Goal: Information Seeking & Learning: Learn about a topic

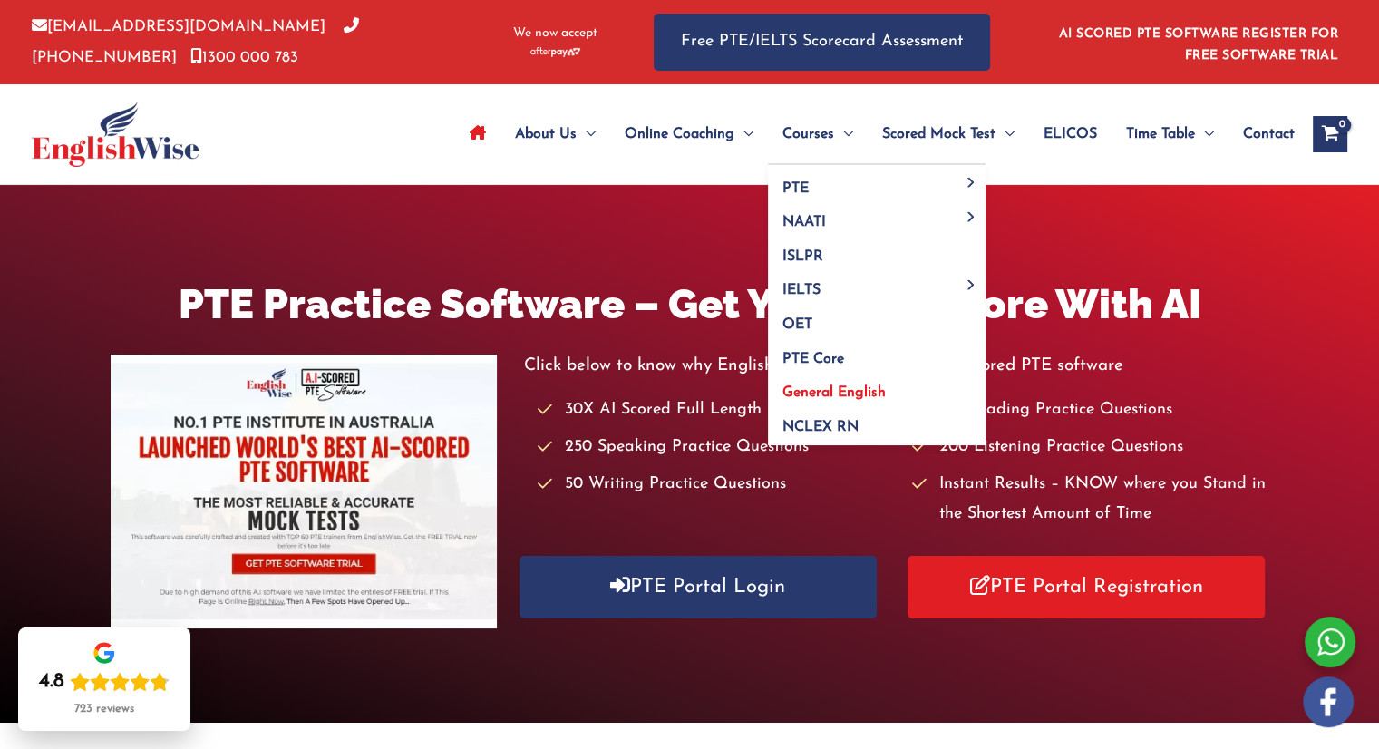
click at [804, 394] on span "General English" at bounding box center [833, 392] width 103 height 15
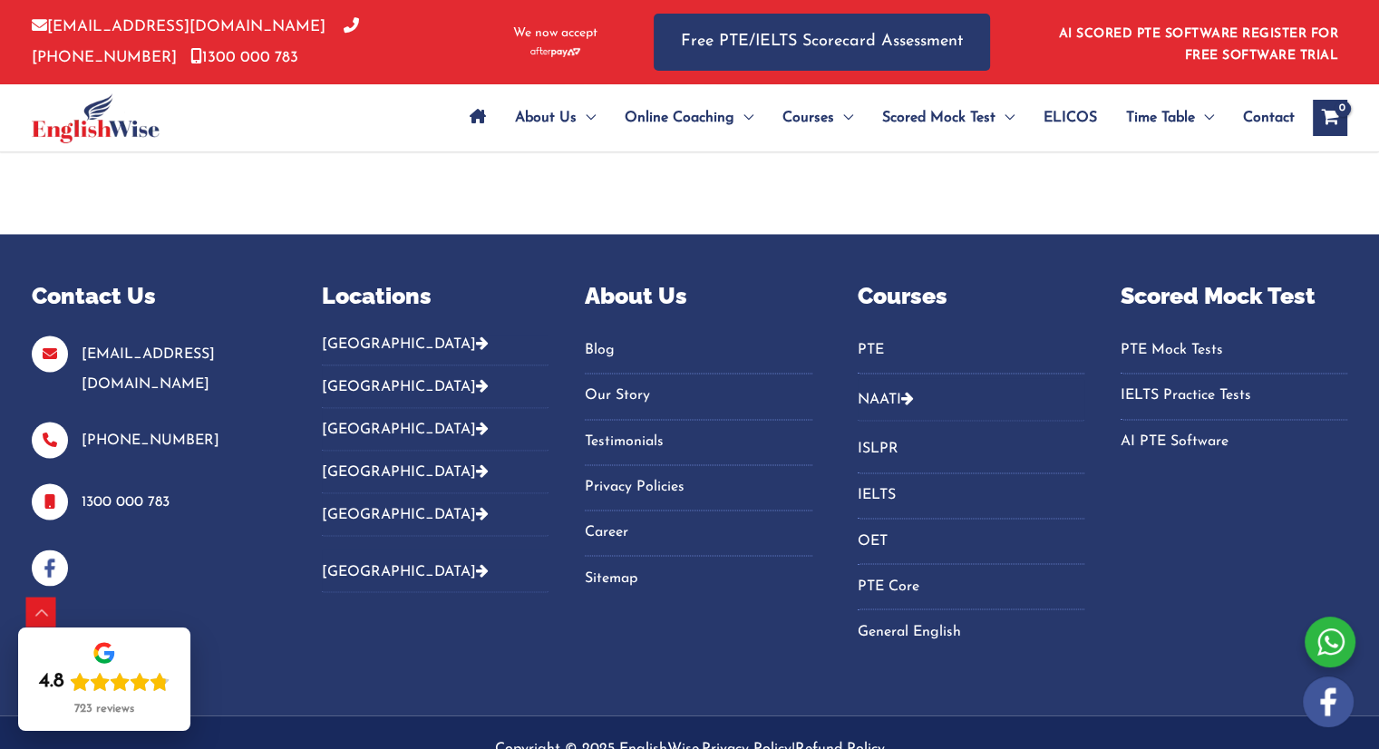
scroll to position [2910, 0]
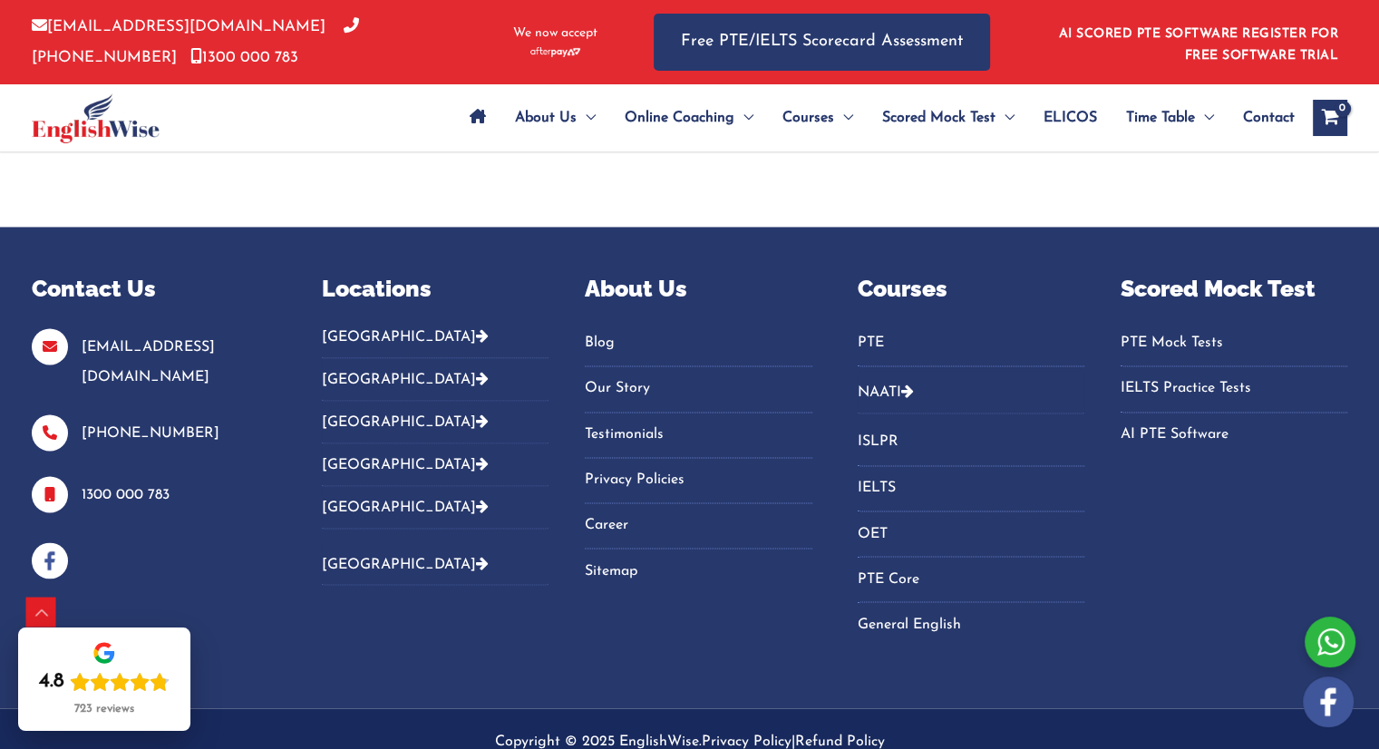
click at [354, 328] on button "[GEOGRAPHIC_DATA]" at bounding box center [435, 343] width 227 height 30
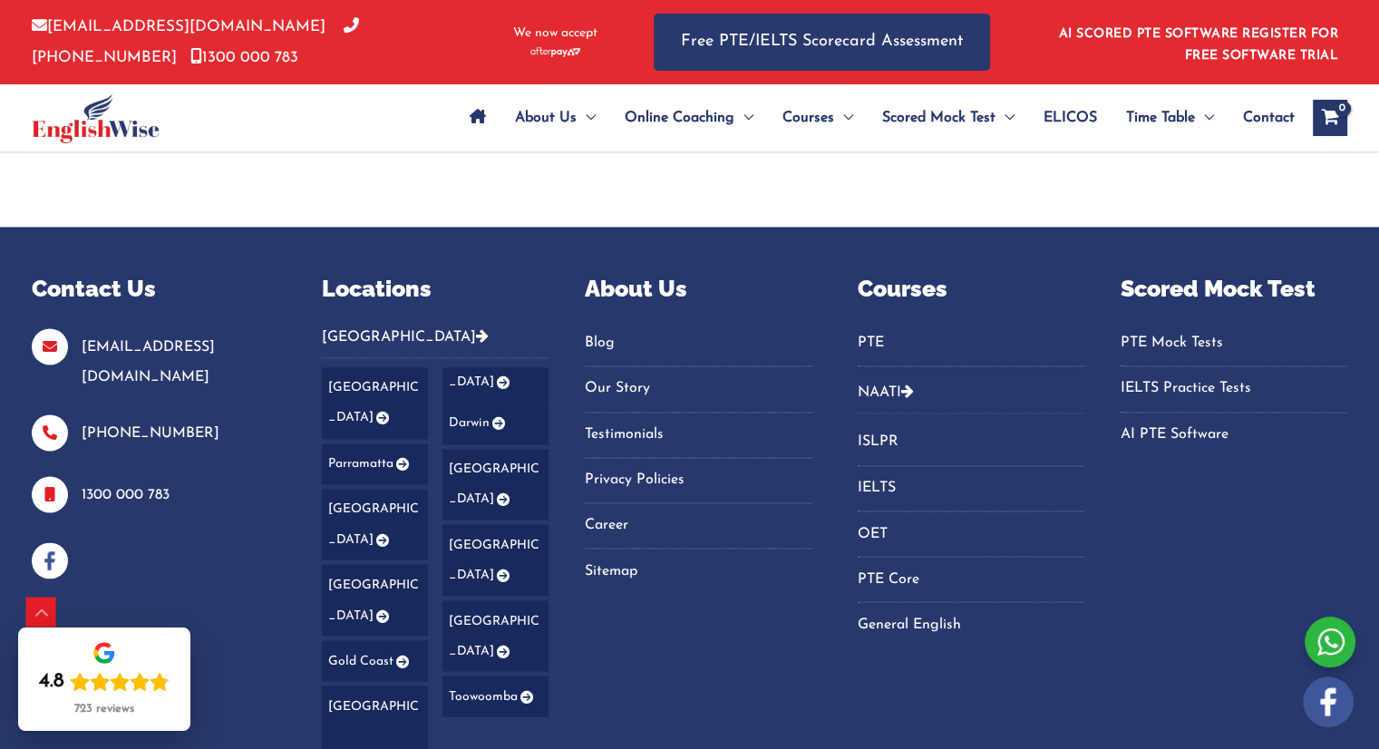
click at [352, 611] on link "[GEOGRAPHIC_DATA]" at bounding box center [435, 559] width 227 height 384
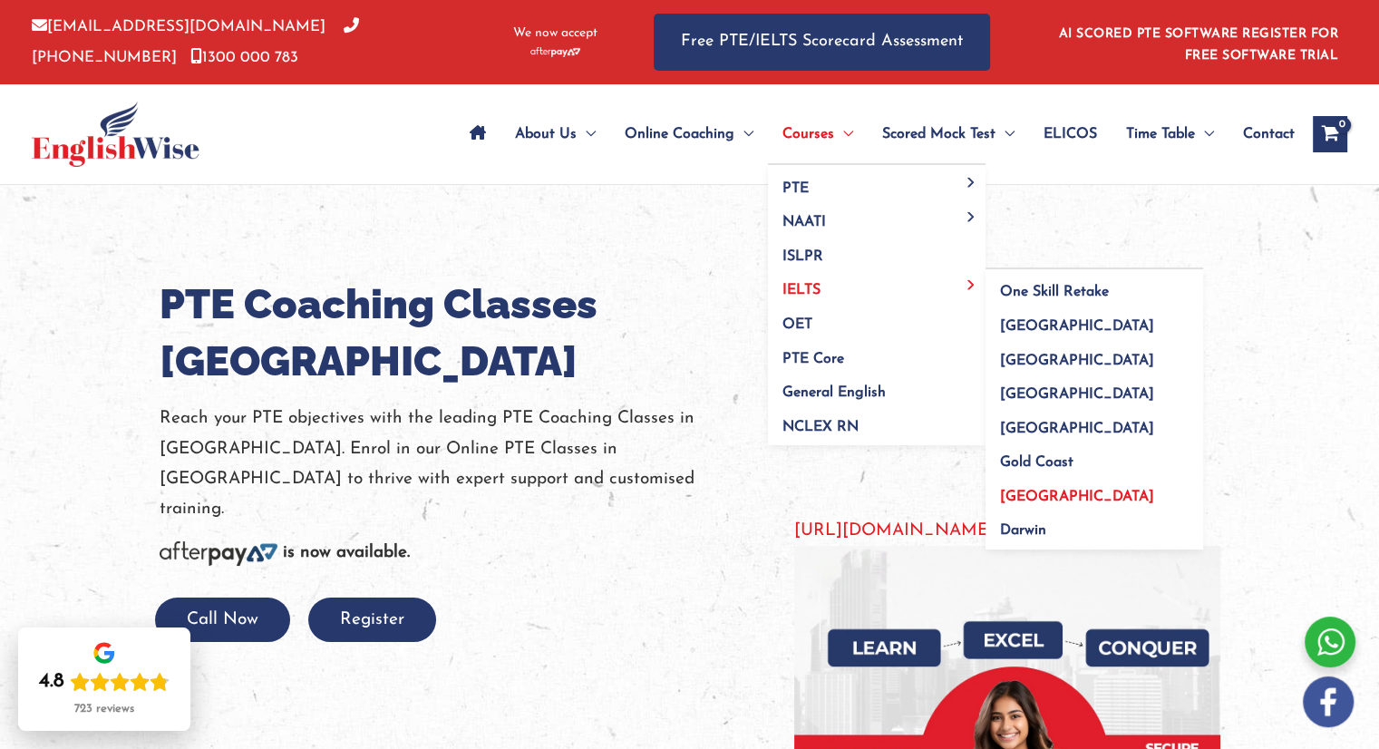
click at [1014, 490] on span "[GEOGRAPHIC_DATA]" at bounding box center [1077, 496] width 154 height 15
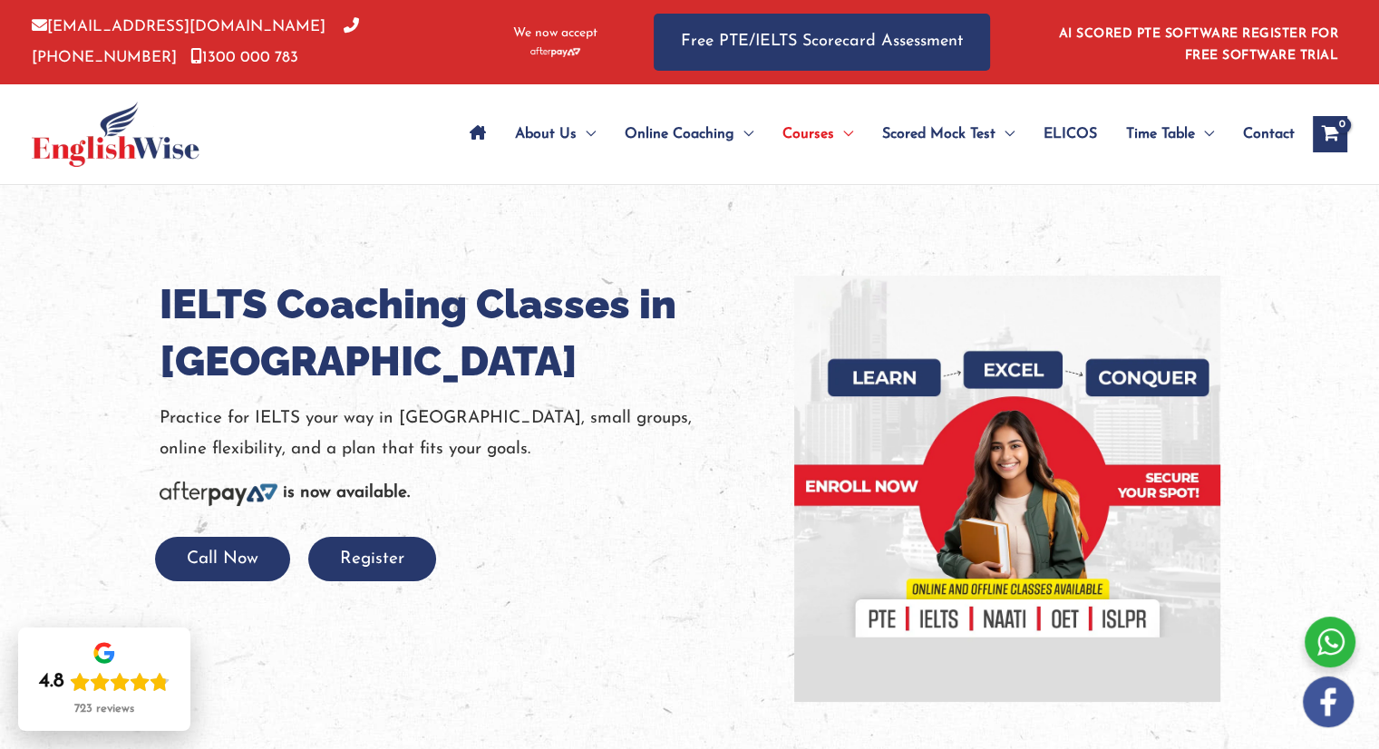
click at [1330, 642] on div at bounding box center [1329, 641] width 51 height 51
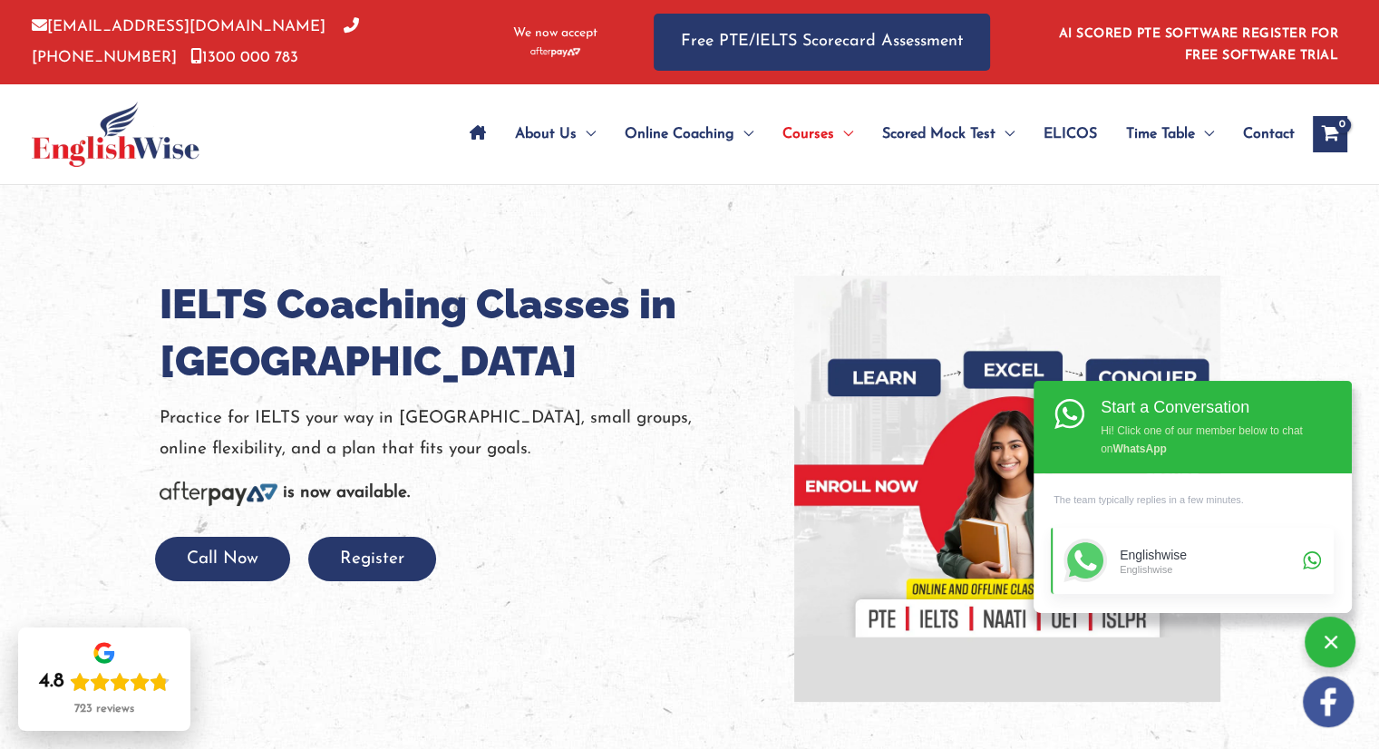
click at [1269, 543] on div "Englishwise Englishwise" at bounding box center [1208, 561] width 178 height 44
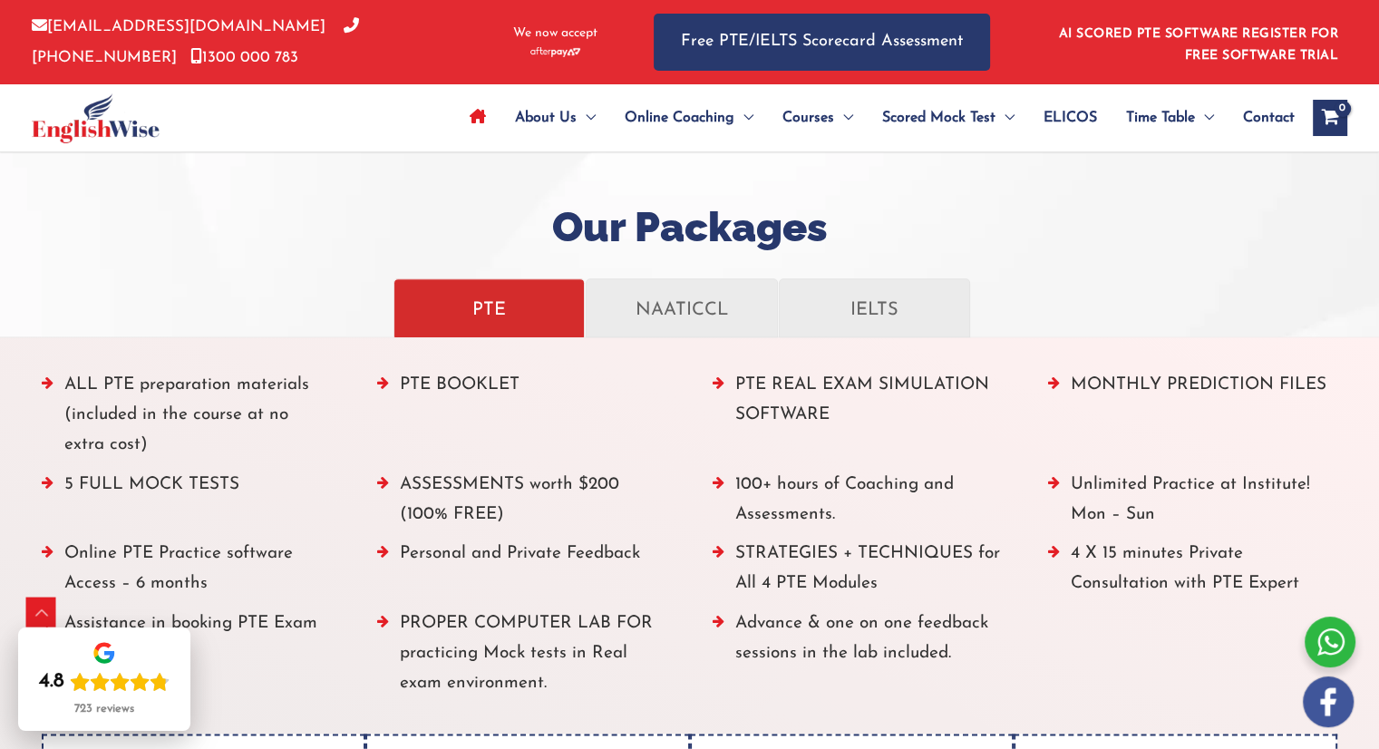
scroll to position [1991, 0]
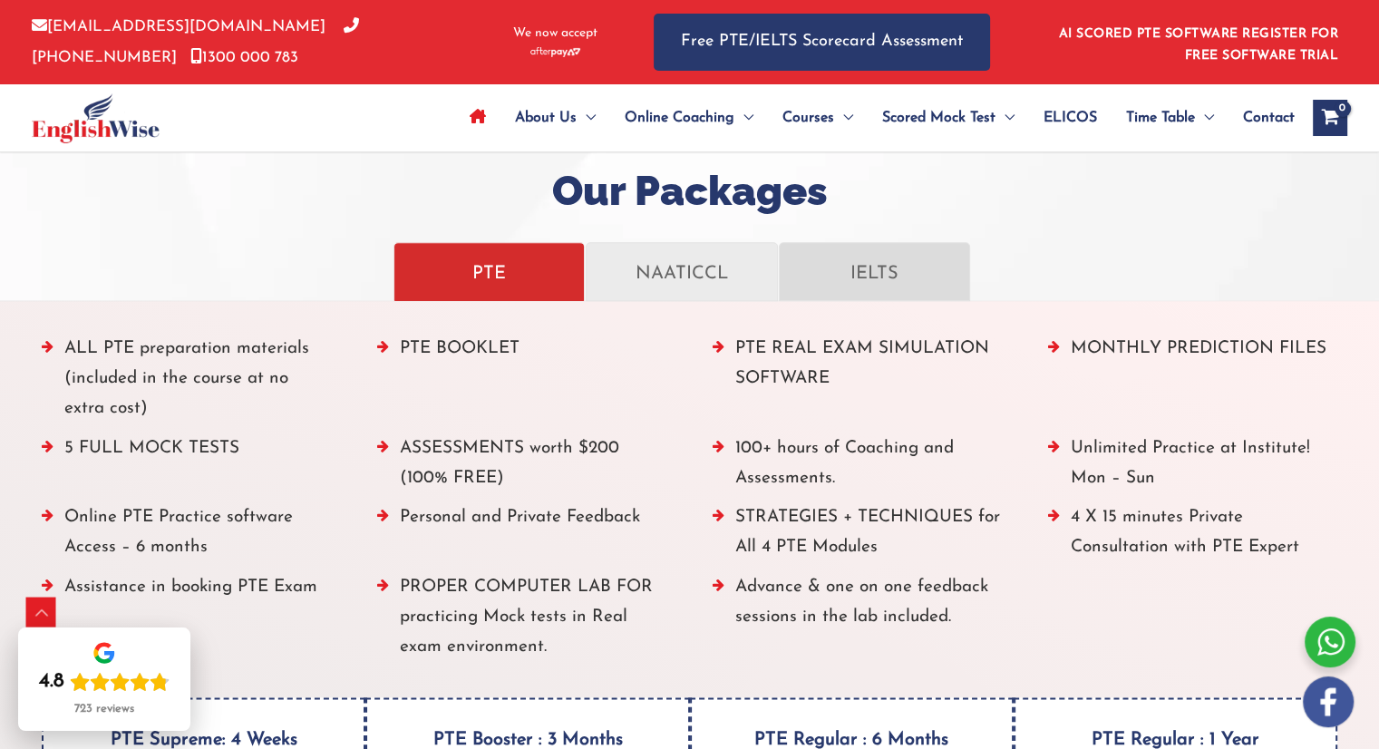
click at [863, 274] on p "IELTS" at bounding box center [874, 272] width 153 height 32
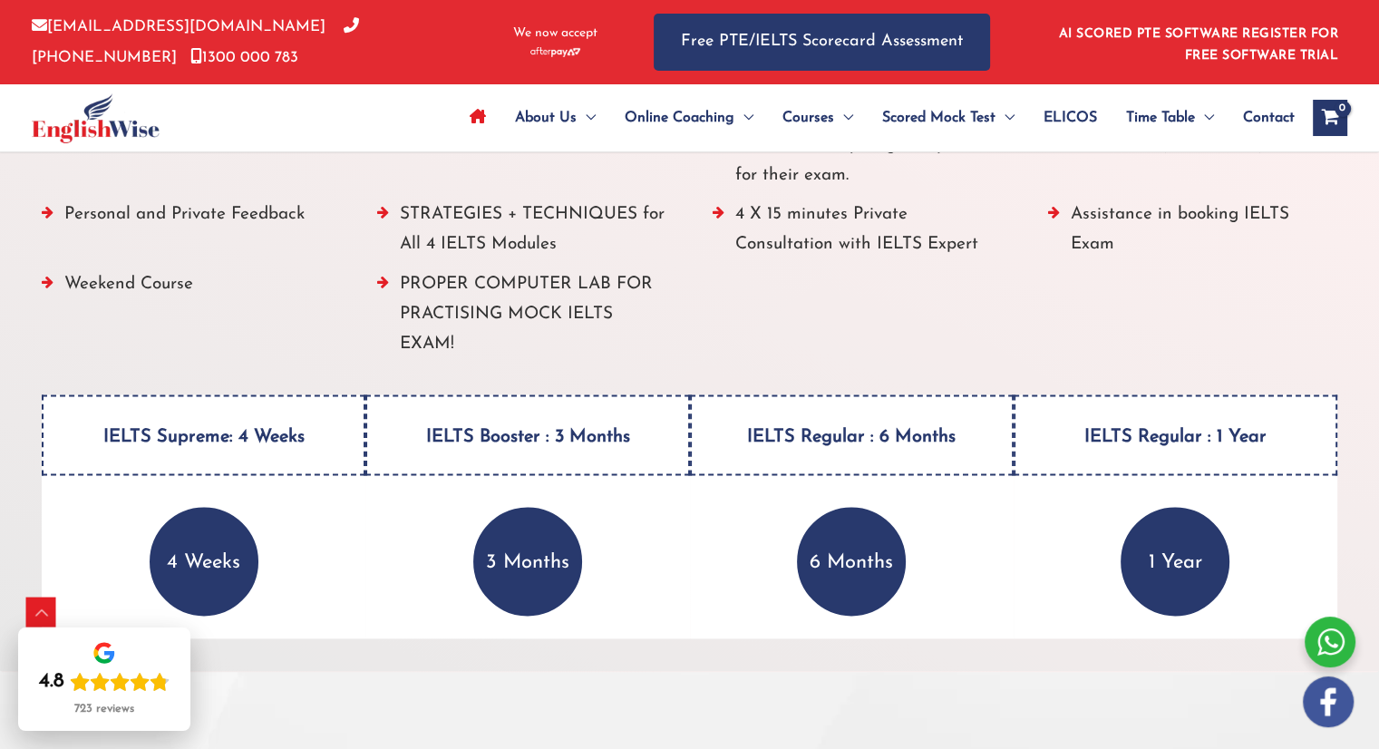
scroll to position [2310, 0]
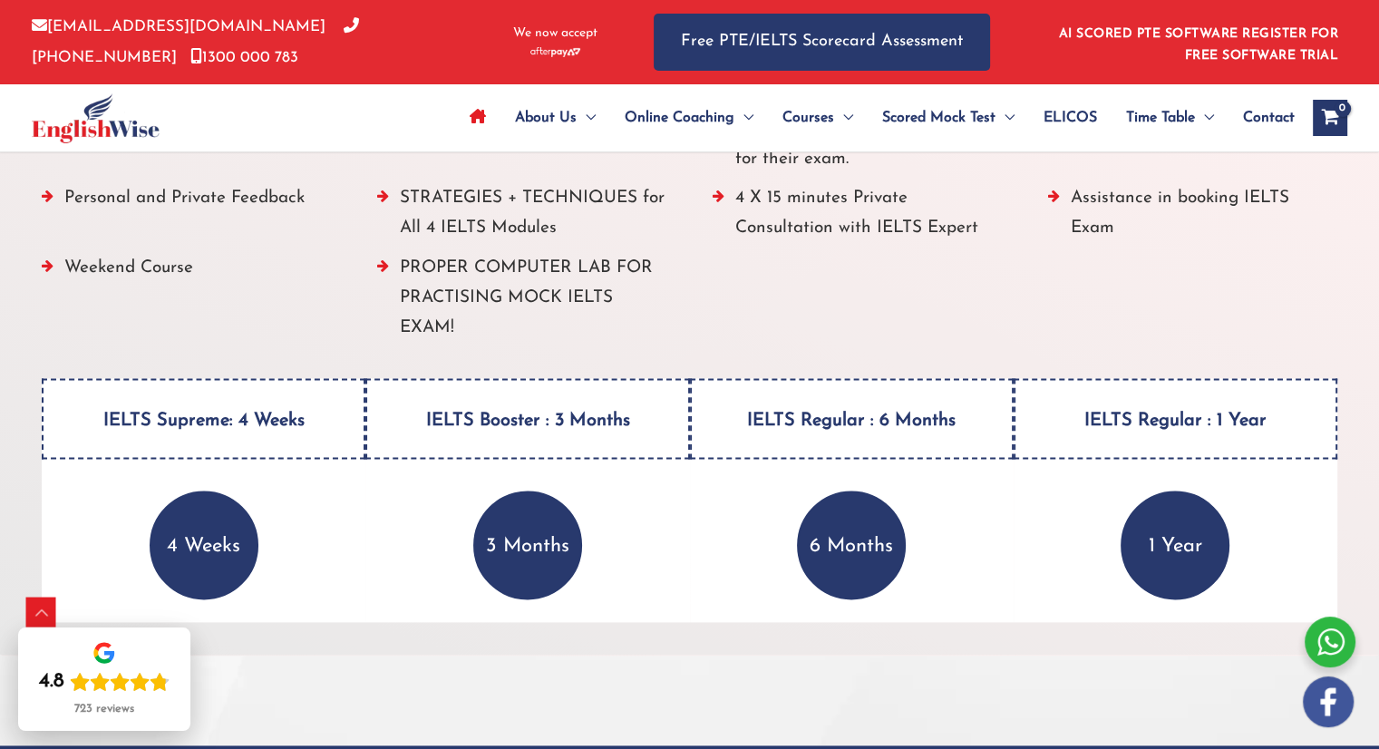
click at [196, 545] on p "4 Weeks" at bounding box center [204, 544] width 109 height 109
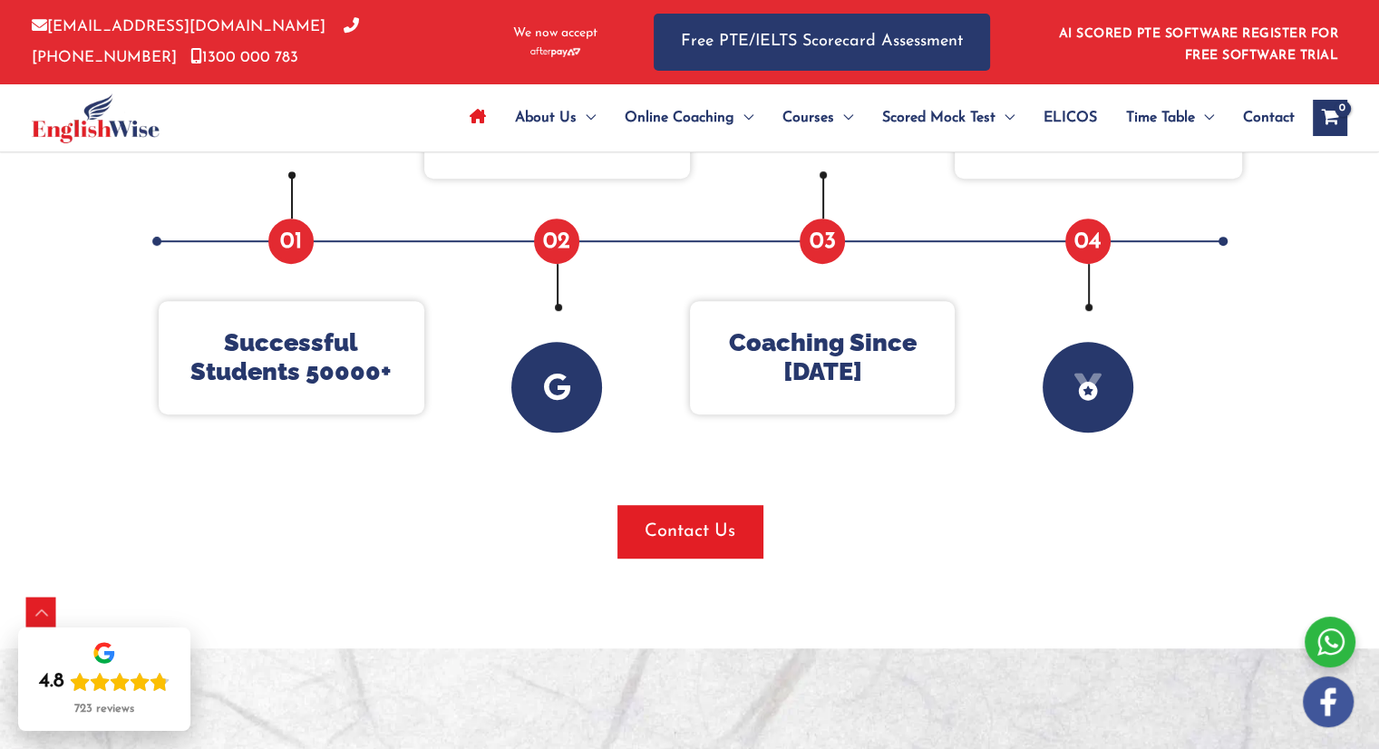
scroll to position [848, 0]
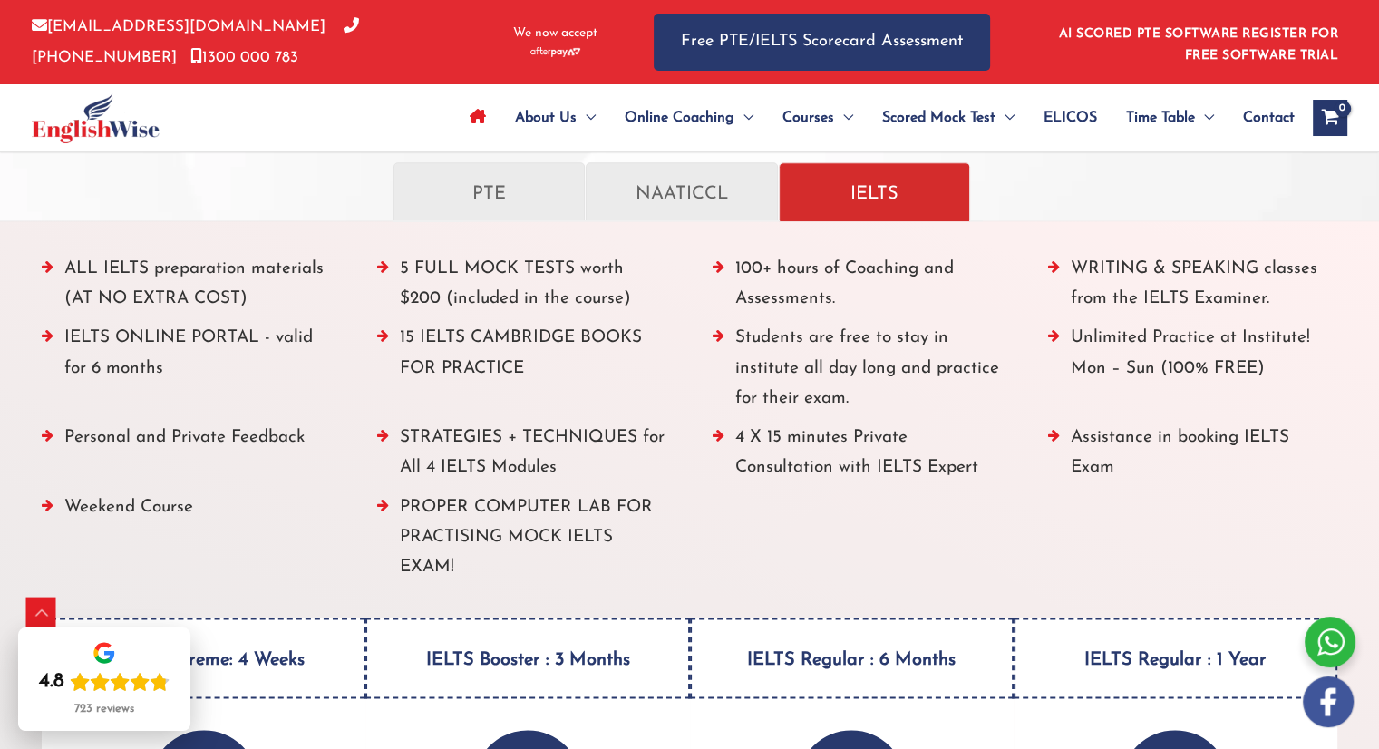
scroll to position [2020, 0]
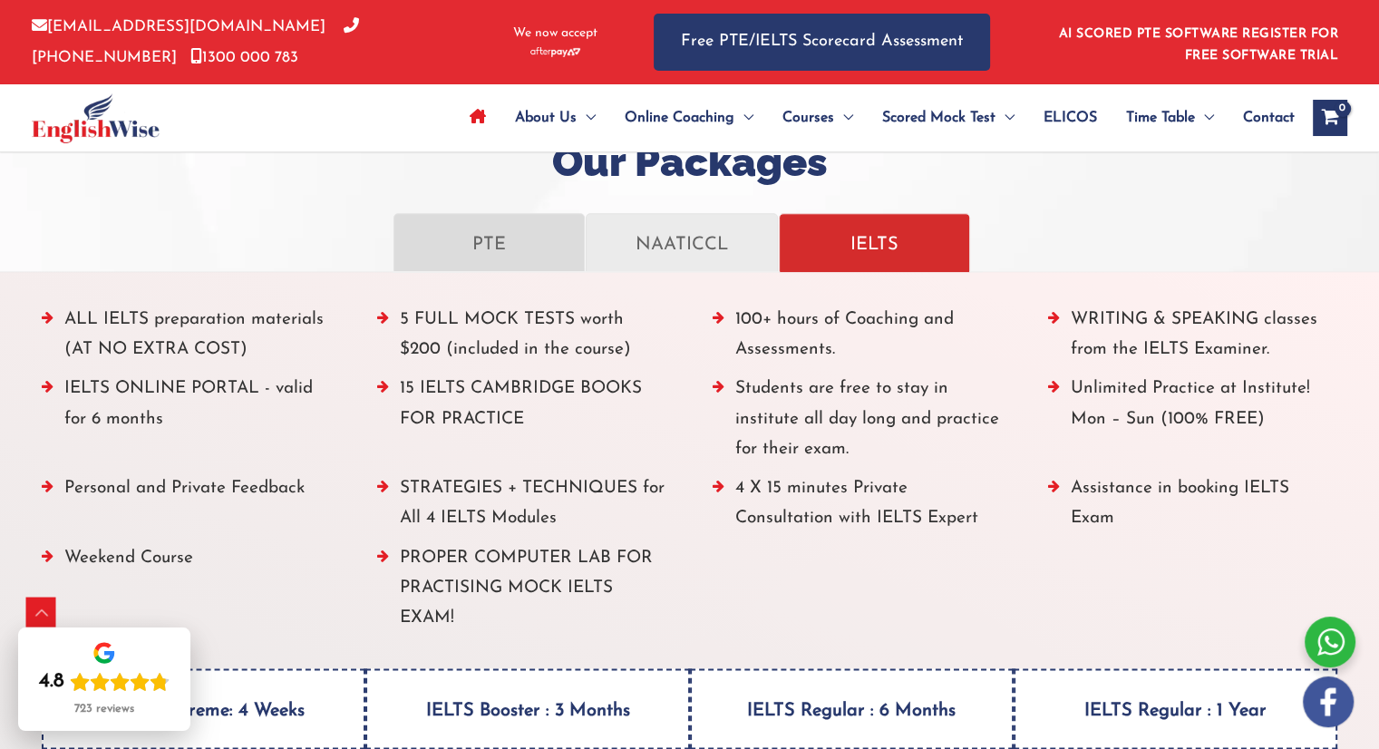
click at [497, 238] on p "PTE" at bounding box center [488, 243] width 153 height 32
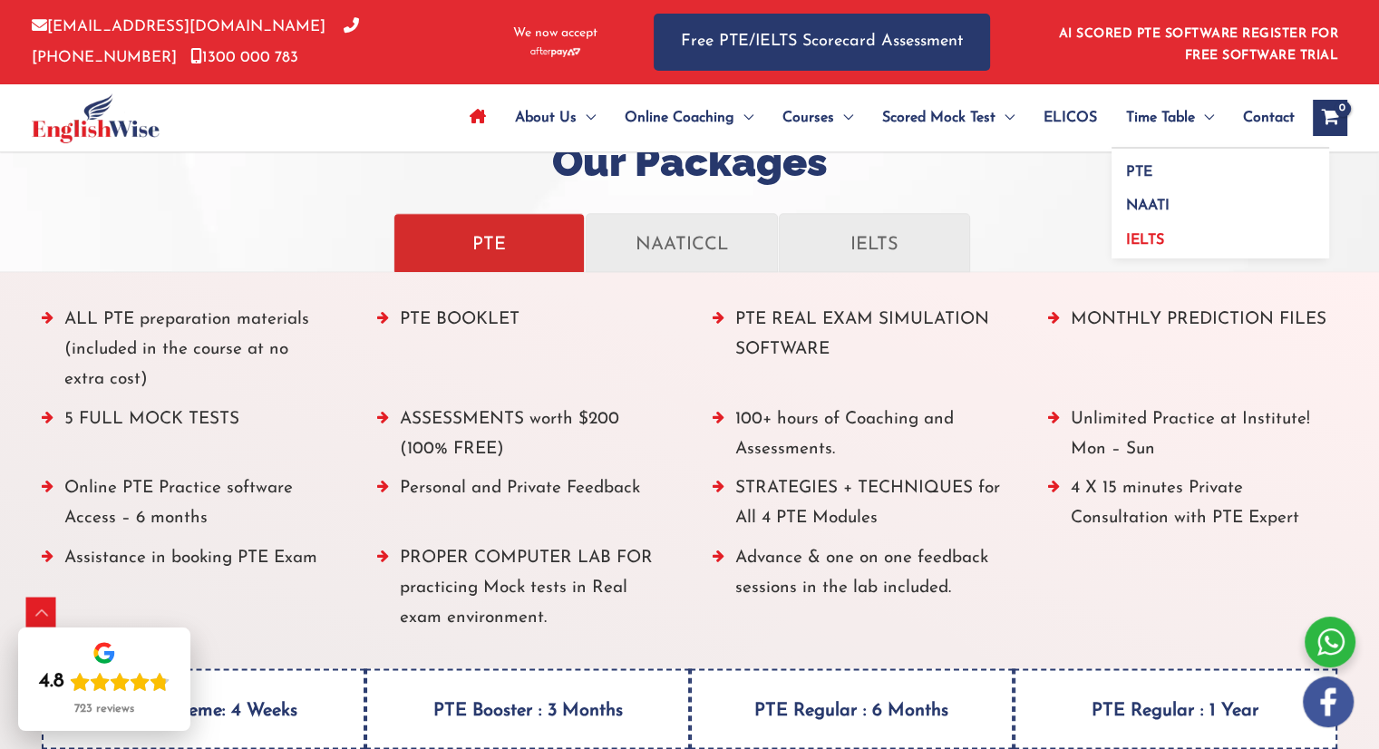
click at [1138, 234] on span "IELTS" at bounding box center [1145, 240] width 38 height 15
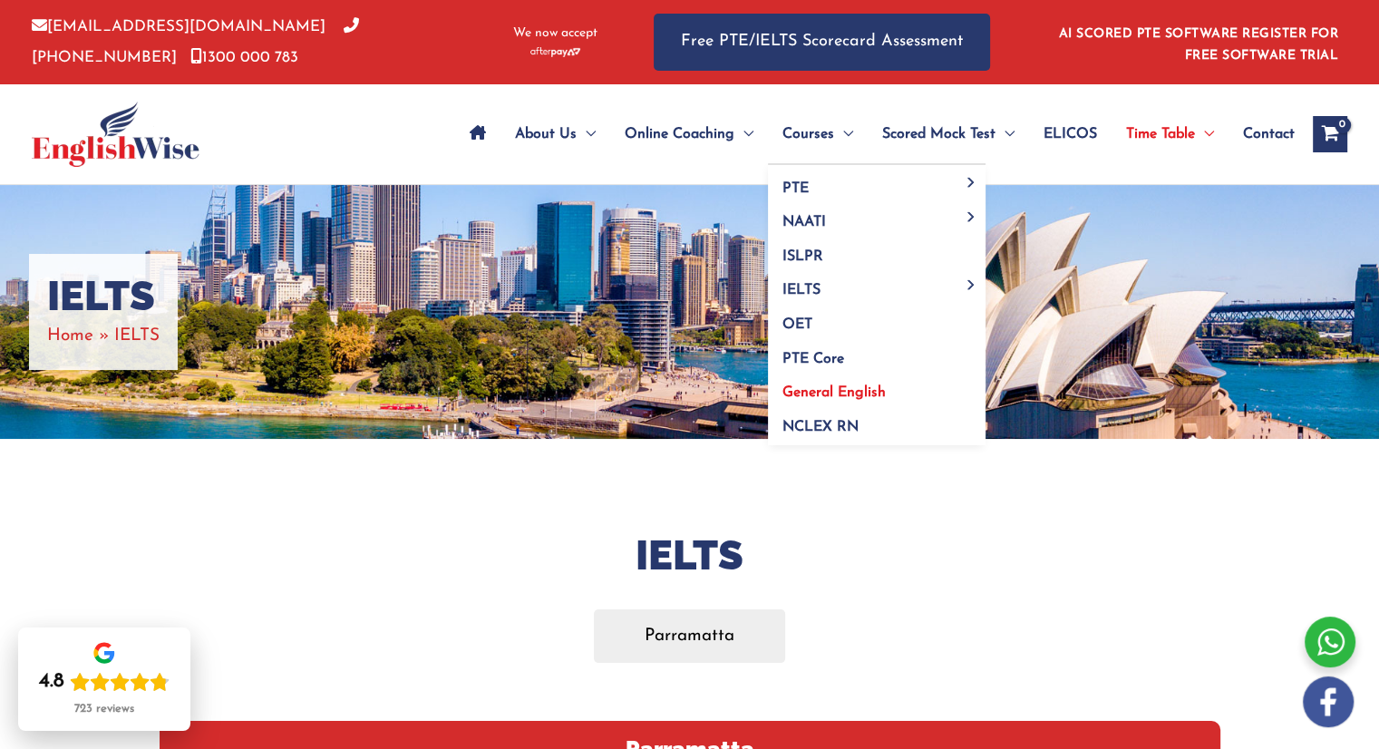
click at [848, 386] on span "General English" at bounding box center [833, 392] width 103 height 15
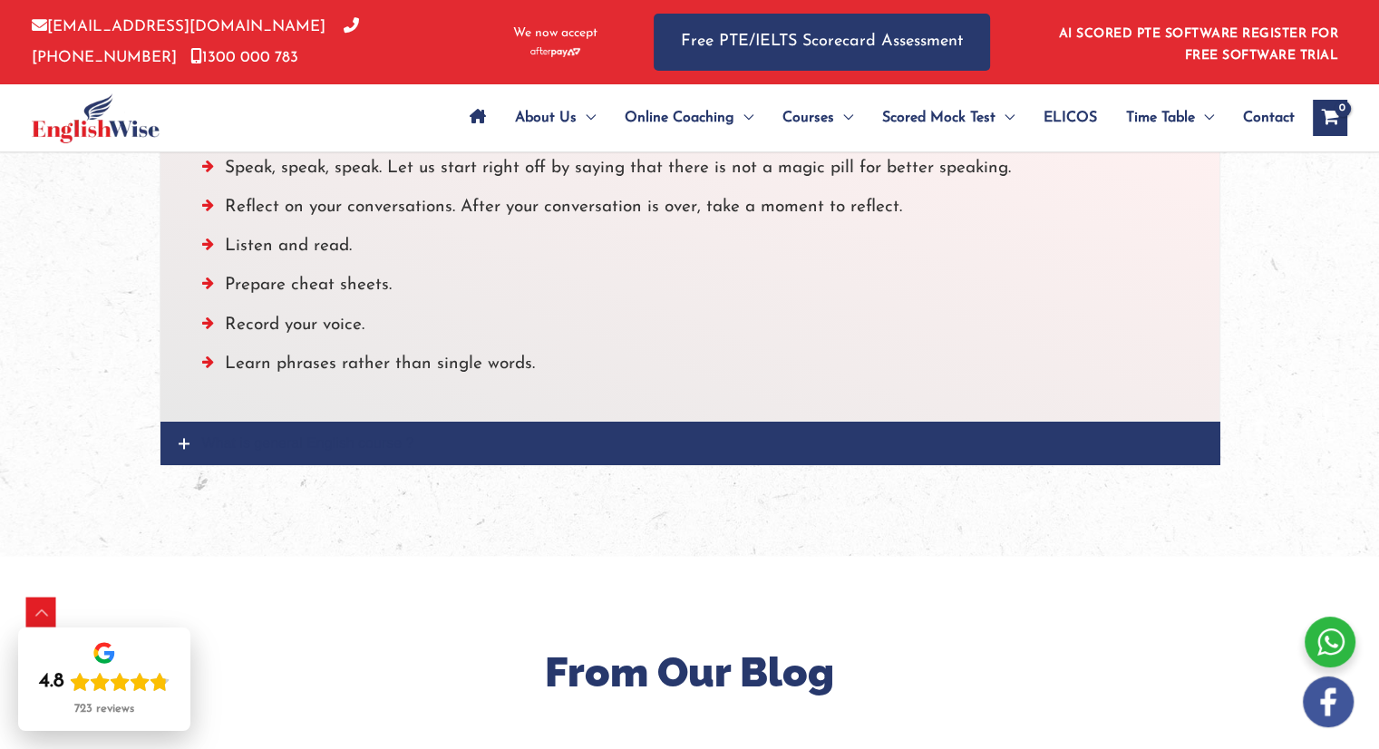
scroll to position [2317, 0]
click at [174, 442] on link "What is general English course ?" at bounding box center [689, 443] width 1059 height 43
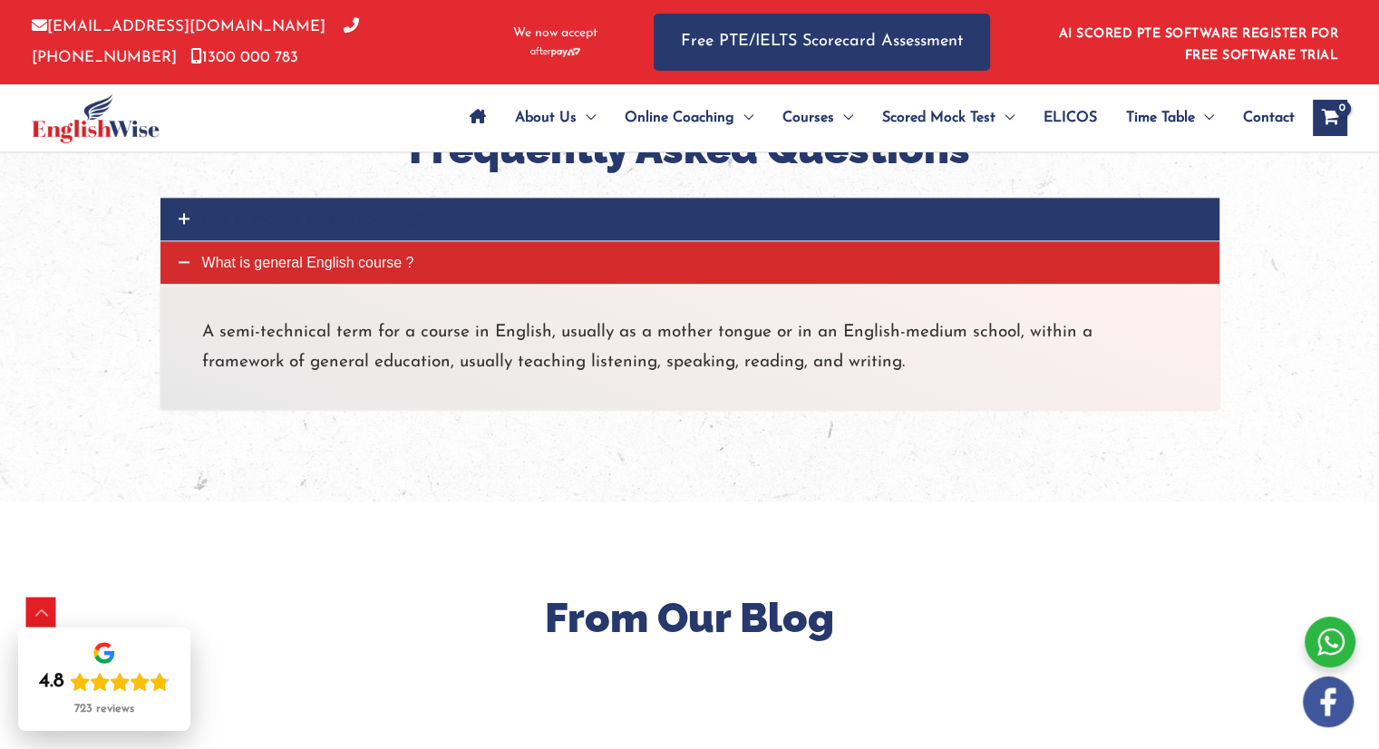
scroll to position [2195, 0]
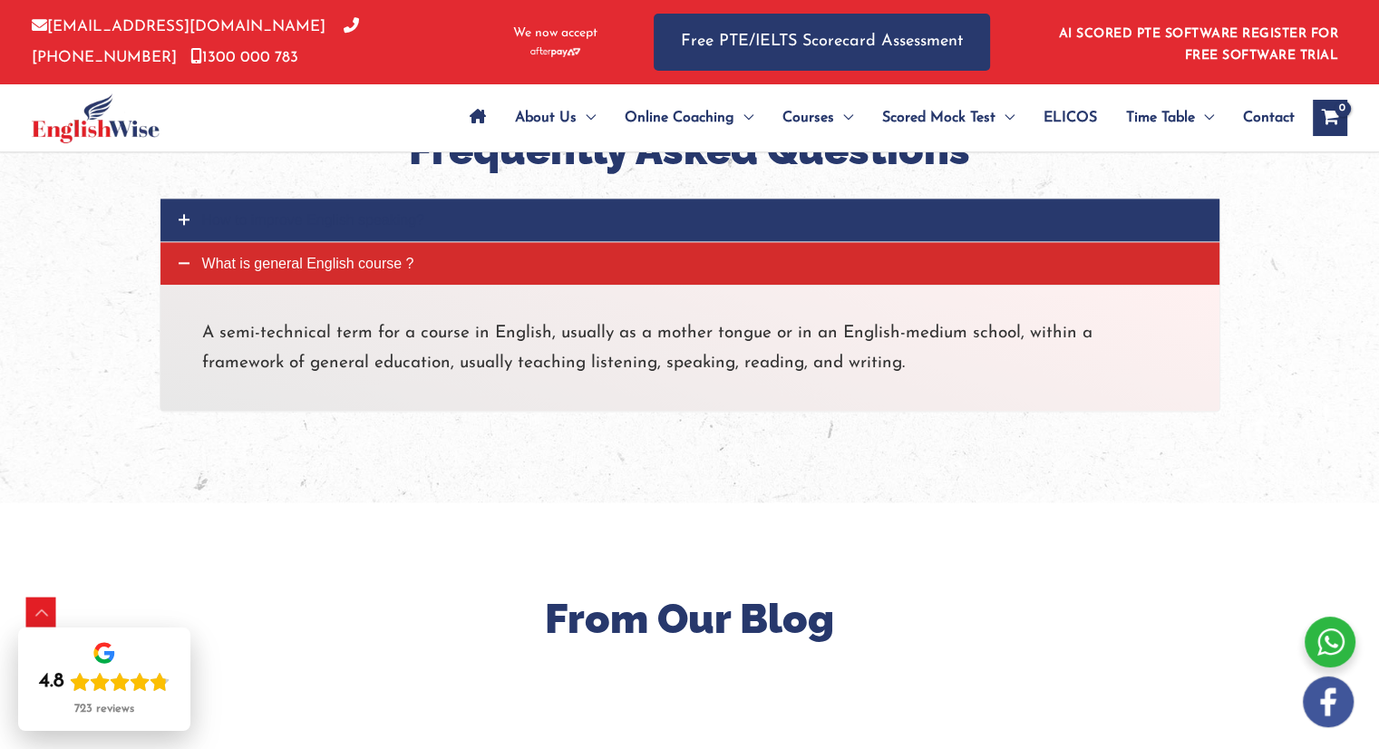
click at [173, 255] on link "What is general English course ?" at bounding box center [689, 263] width 1059 height 43
click at [184, 213] on link "How to improve English speaking?" at bounding box center [689, 220] width 1059 height 43
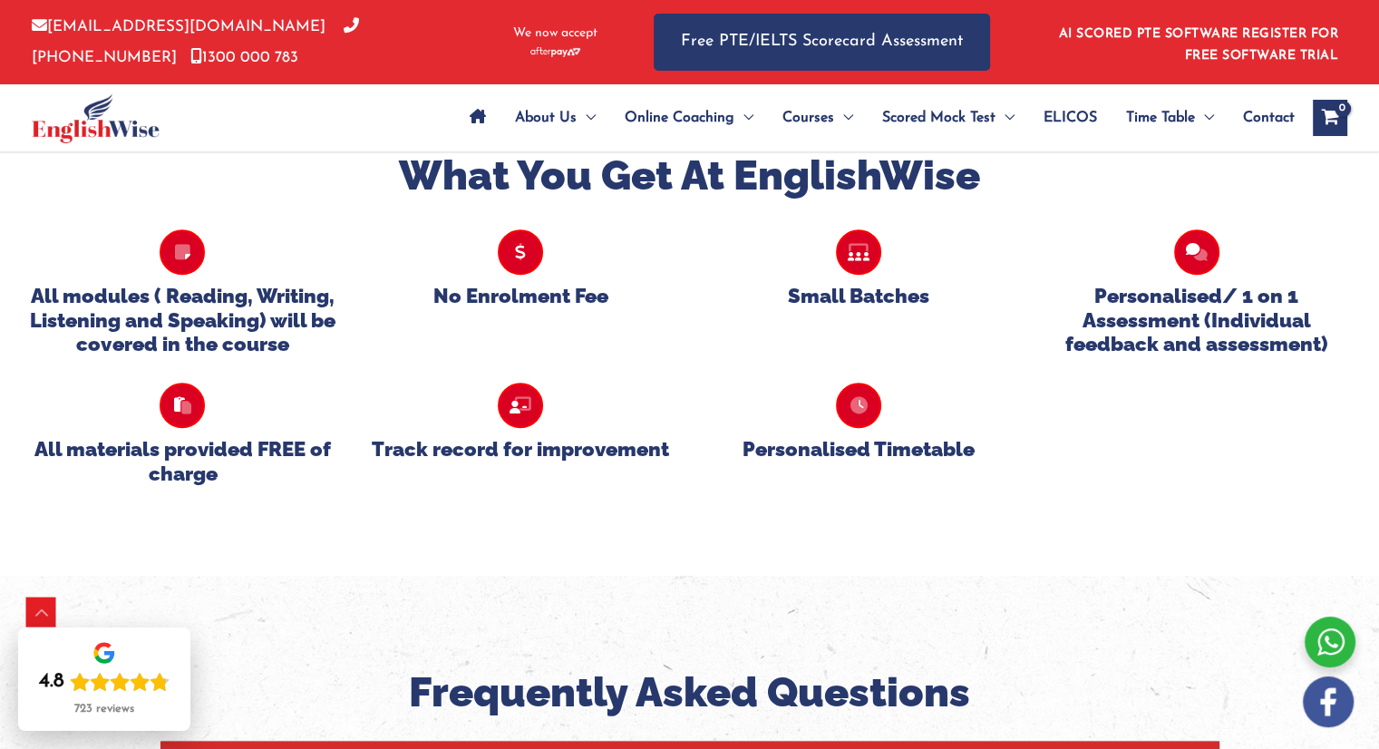
scroll to position [1300, 0]
